Goal: Navigation & Orientation: Find specific page/section

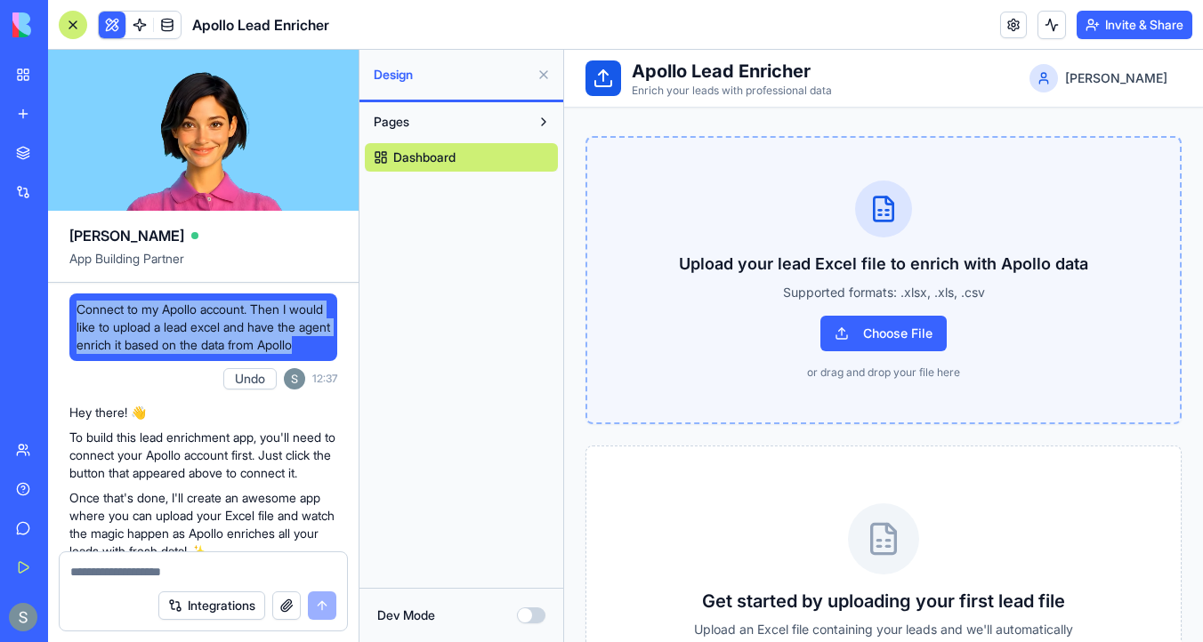
scroll to position [2339, 0]
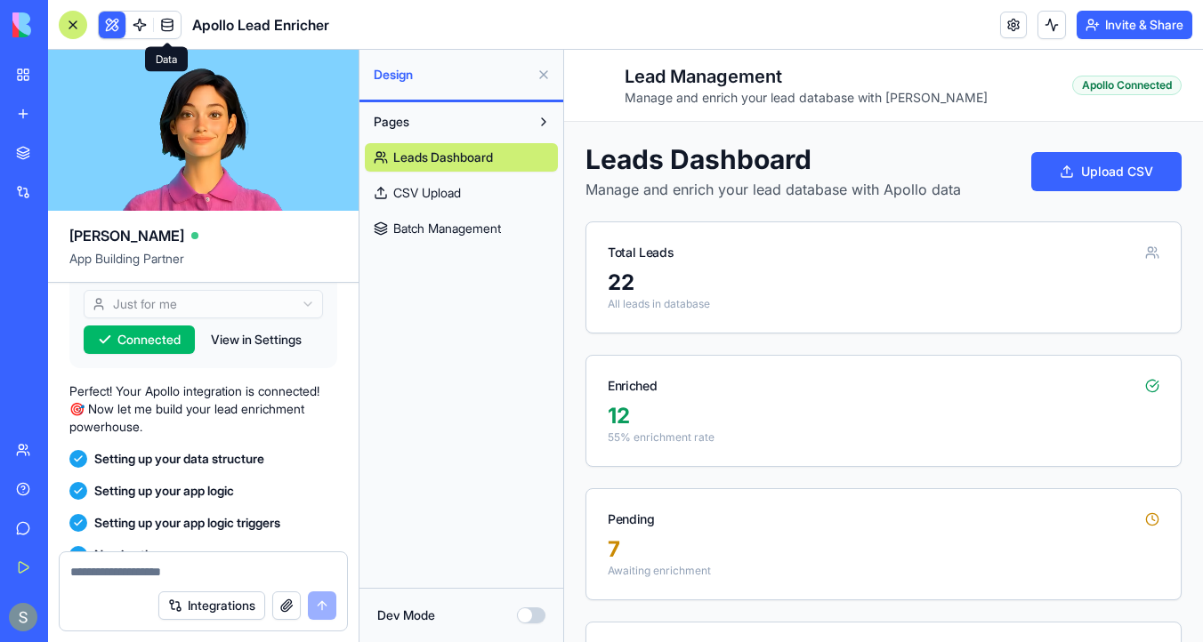
click at [173, 28] on link at bounding box center [167, 25] width 27 height 27
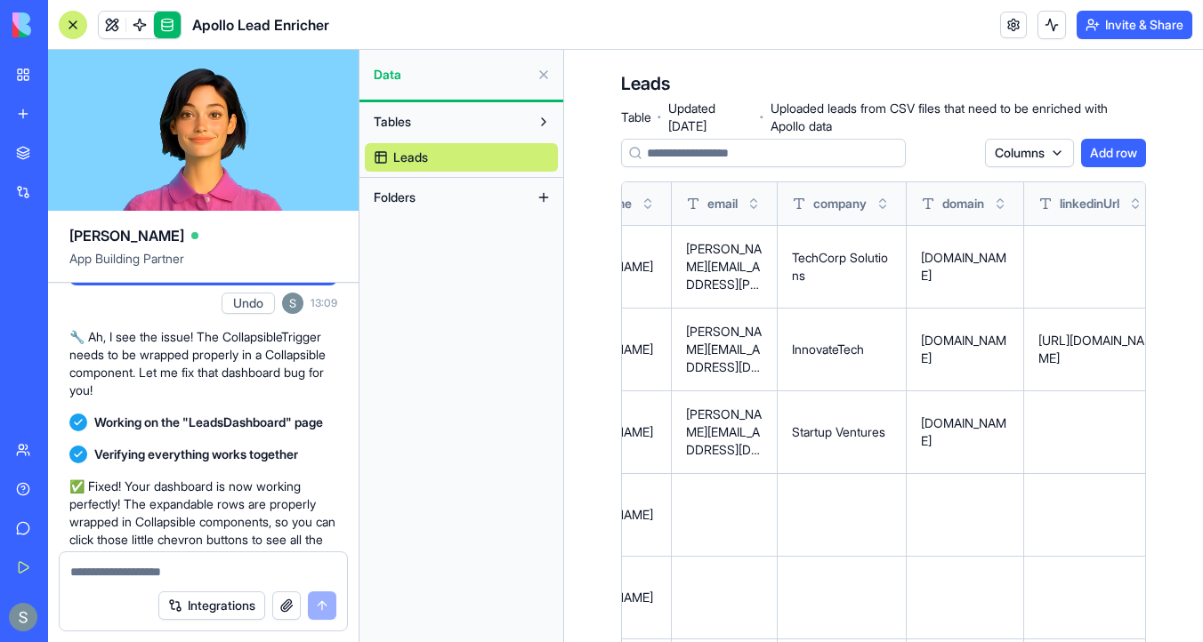
scroll to position [1478, 0]
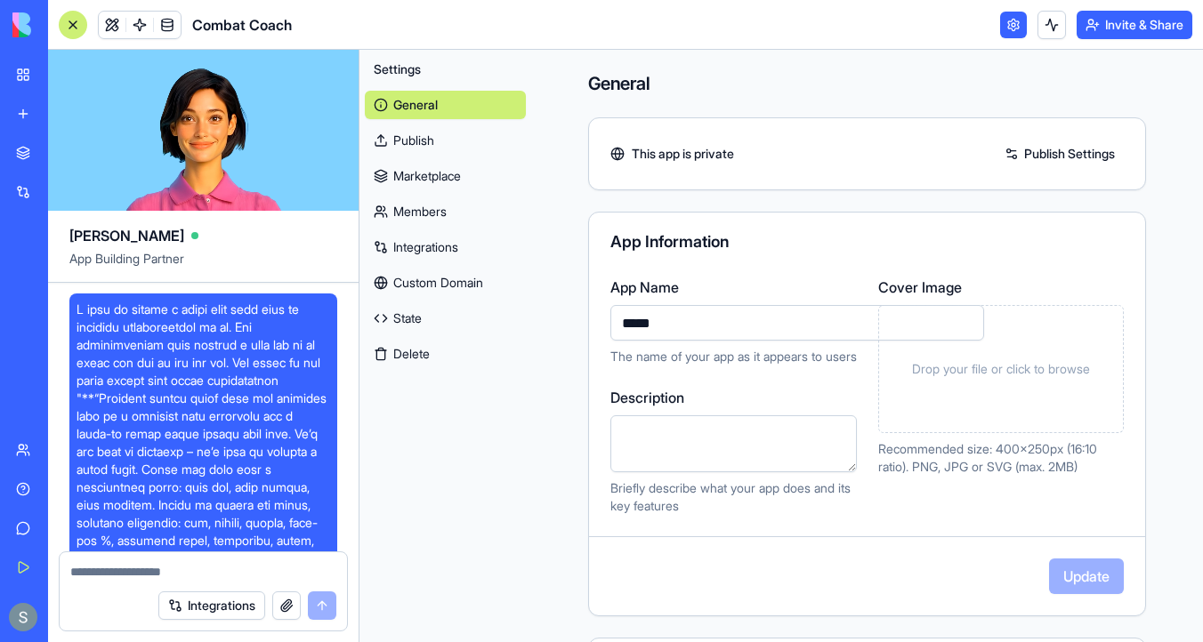
scroll to position [1335, 0]
